Goal: Find specific page/section: Find specific page/section

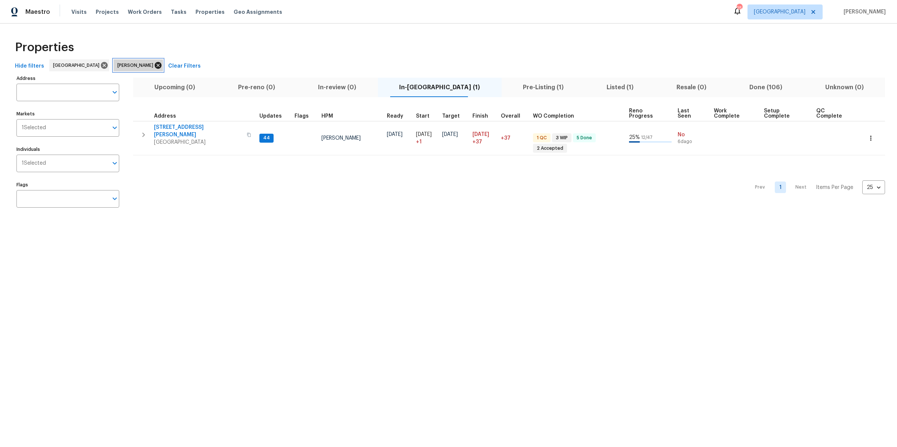
click at [154, 65] on icon at bounding box center [158, 65] width 8 height 8
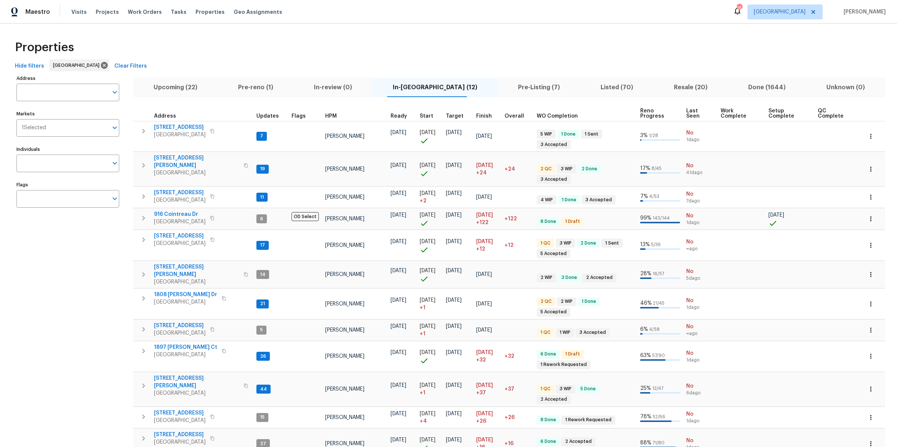
click at [527, 80] on button "Pre-Listing (7)" at bounding box center [538, 87] width 83 height 19
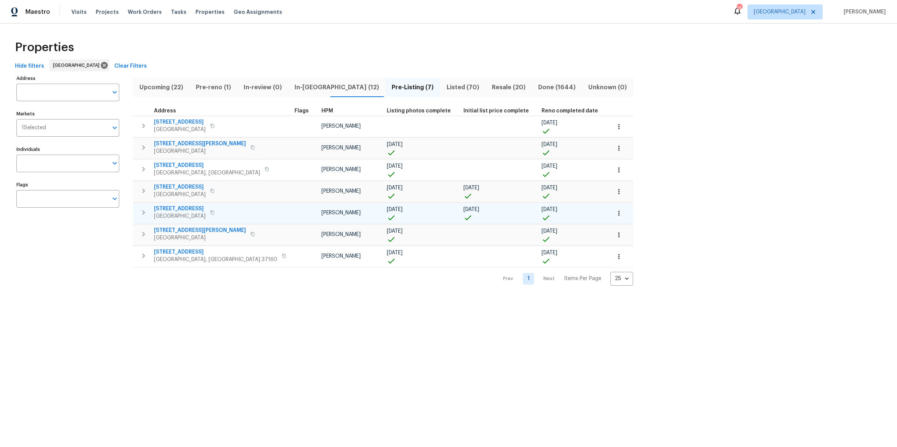
click at [213, 214] on icon "button" at bounding box center [212, 212] width 4 height 4
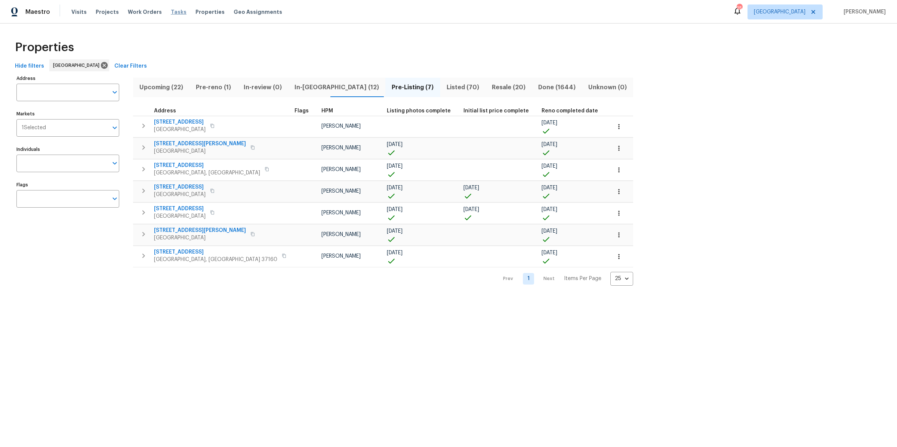
click at [171, 13] on span "Tasks" at bounding box center [179, 11] width 16 height 5
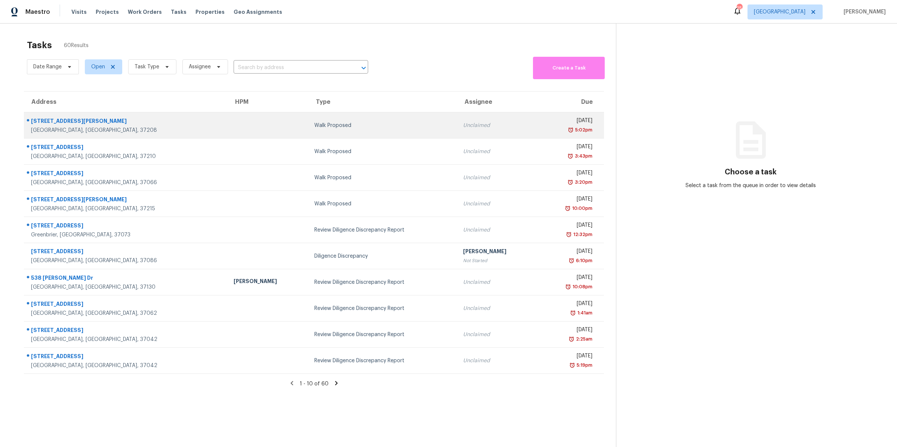
click at [61, 127] on div "[GEOGRAPHIC_DATA], [GEOGRAPHIC_DATA], 37208" at bounding box center [126, 130] width 191 height 7
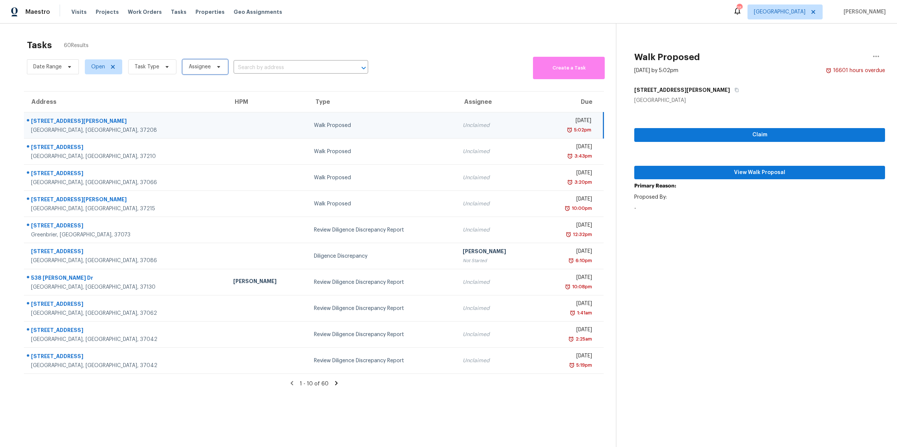
click at [196, 70] on span "Assignee" at bounding box center [200, 66] width 22 height 7
click at [156, 70] on span "Task Type" at bounding box center [147, 66] width 25 height 7
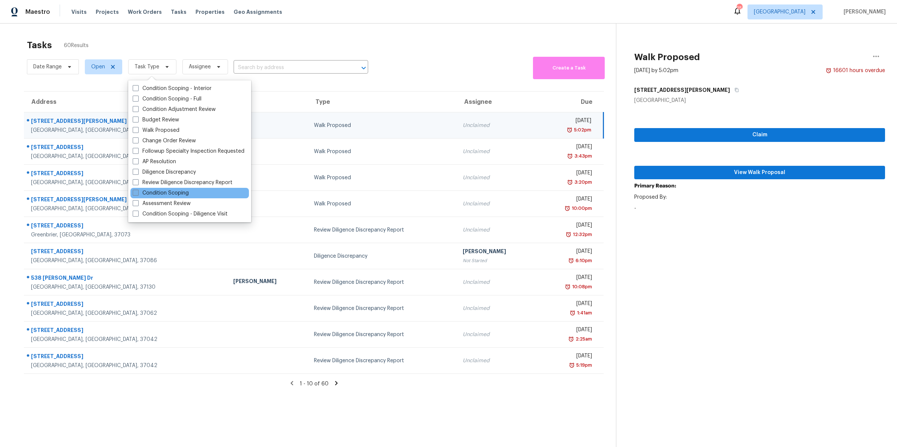
click at [182, 190] on label "Condition Scoping" at bounding box center [161, 192] width 56 height 7
click at [138, 190] on input "Condition Scoping" at bounding box center [135, 191] width 5 height 5
checkbox input "true"
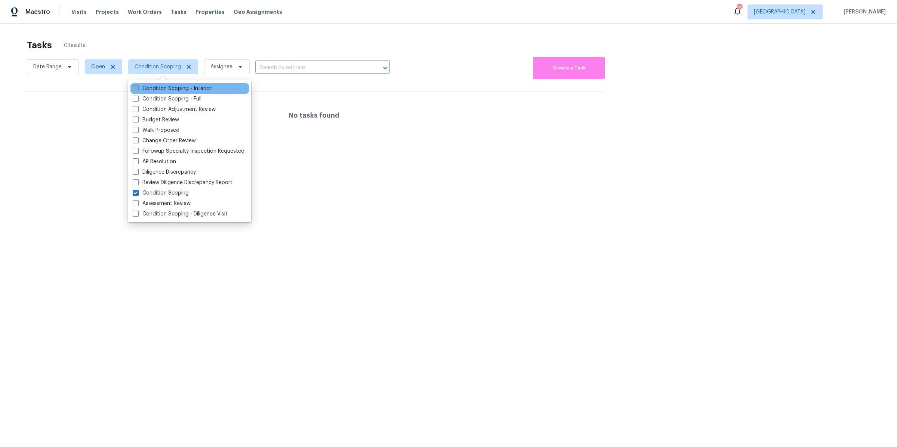
click at [174, 89] on label "Condition Scoping - Interior" at bounding box center [172, 88] width 79 height 7
click at [138, 89] on input "Condition Scoping - Interior" at bounding box center [135, 87] width 5 height 5
checkbox input "true"
click at [174, 96] on label "Condition Scoping - Full" at bounding box center [167, 98] width 69 height 7
click at [138, 96] on input "Condition Scoping - Full" at bounding box center [135, 97] width 5 height 5
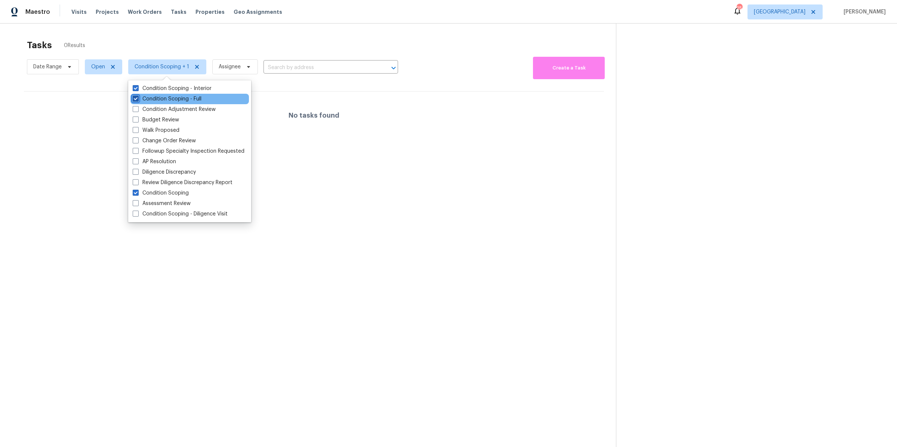
checkbox input "true"
